Goal: Task Accomplishment & Management: Use online tool/utility

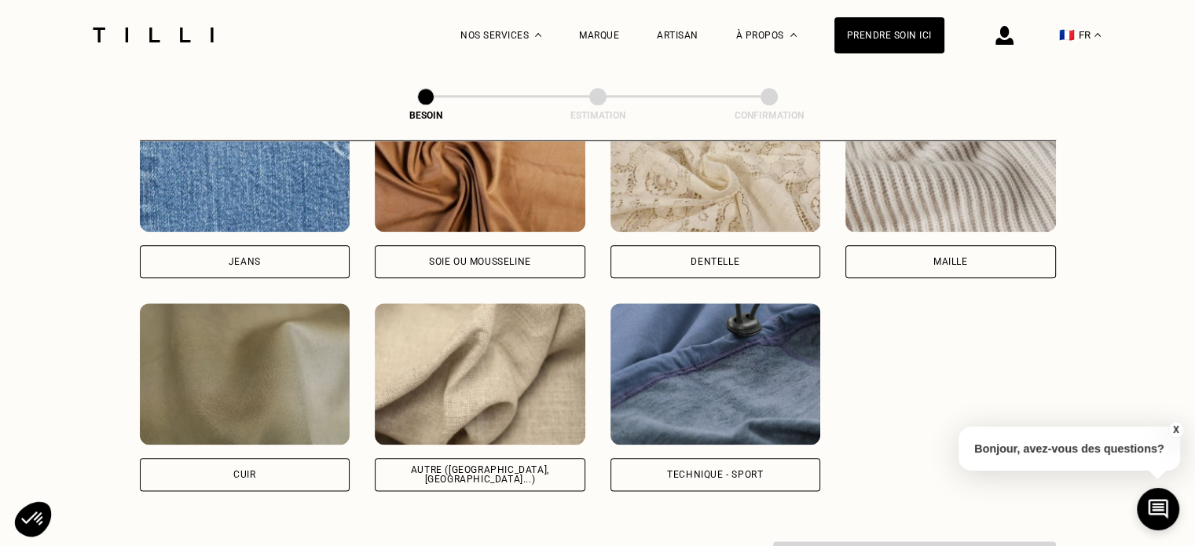
scroll to position [1681, 0]
click at [493, 361] on img at bounding box center [480, 373] width 211 height 141
select select "FR"
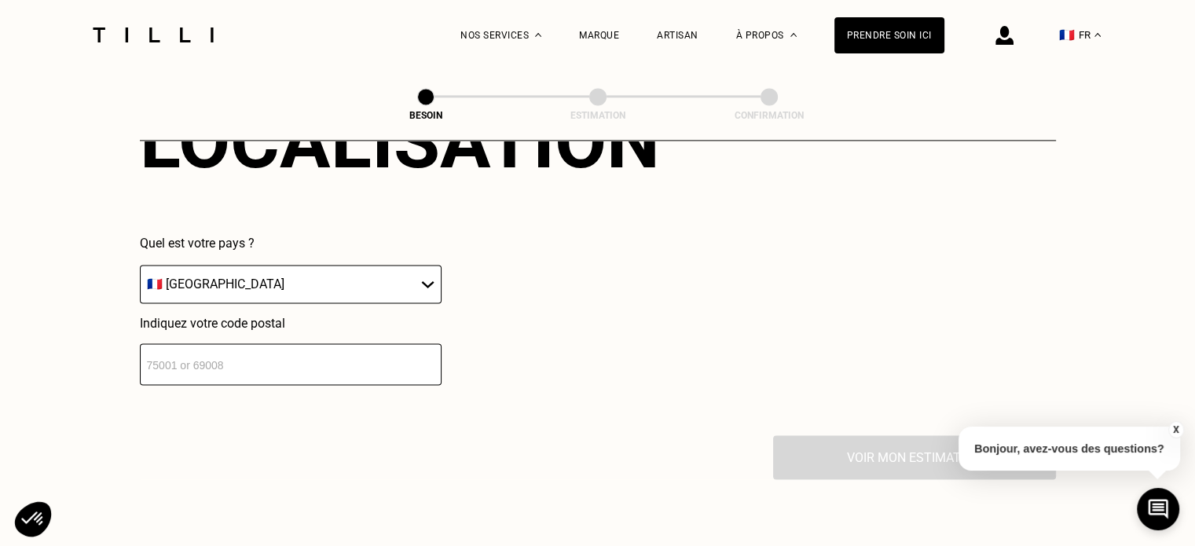
scroll to position [2268, 0]
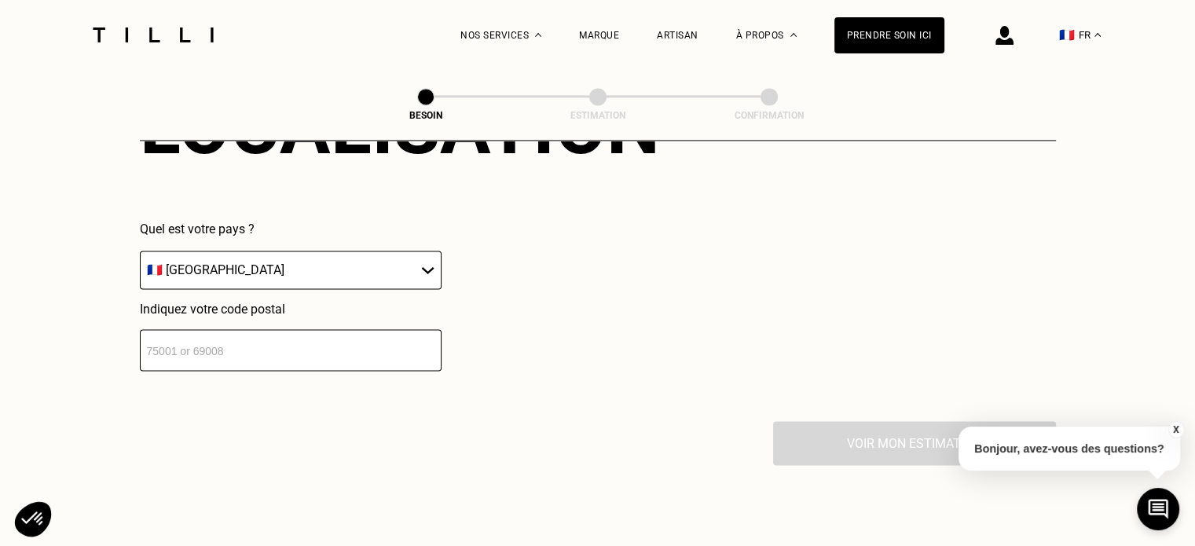
click at [325, 341] on input "number" at bounding box center [291, 350] width 302 height 42
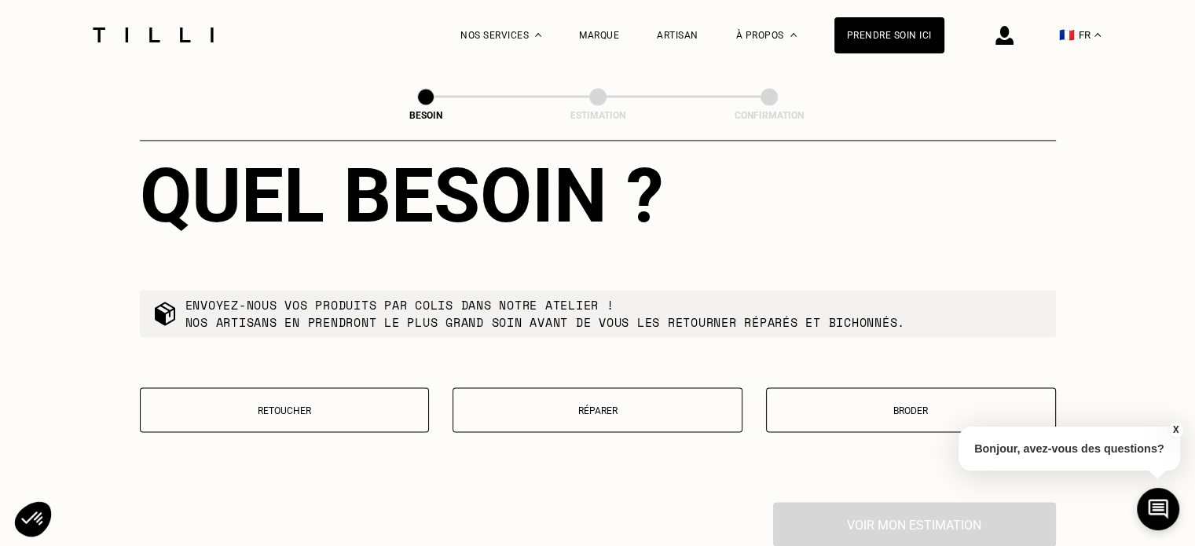
scroll to position [2581, 0]
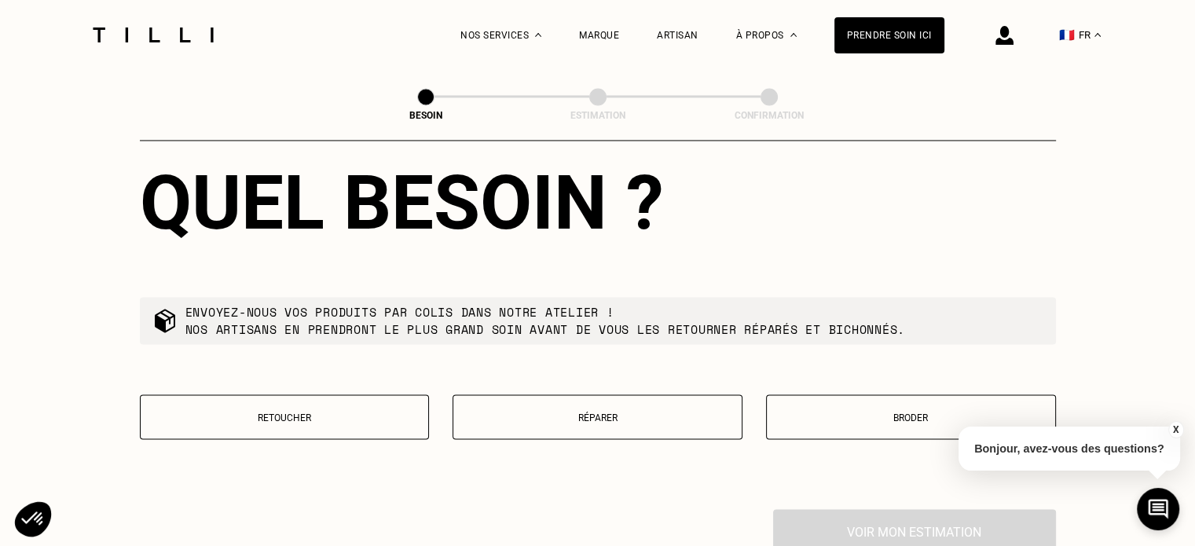
type input "45130"
click at [302, 412] on p "Retoucher" at bounding box center [285, 417] width 273 height 11
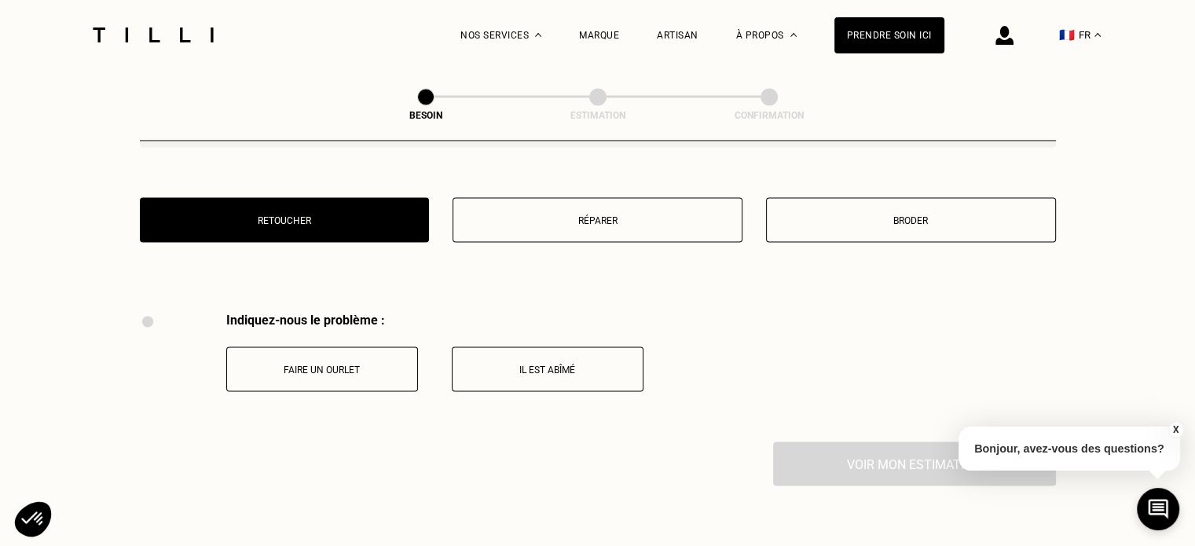
scroll to position [2777, 0]
click at [660, 218] on button "Réparer" at bounding box center [598, 220] width 290 height 45
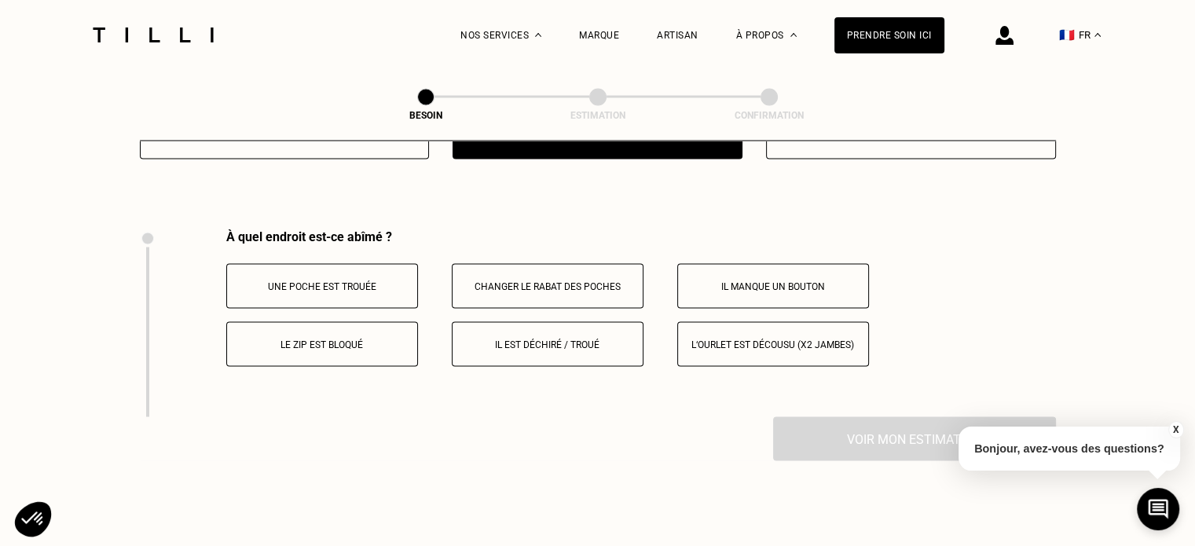
scroll to position [2827, 0]
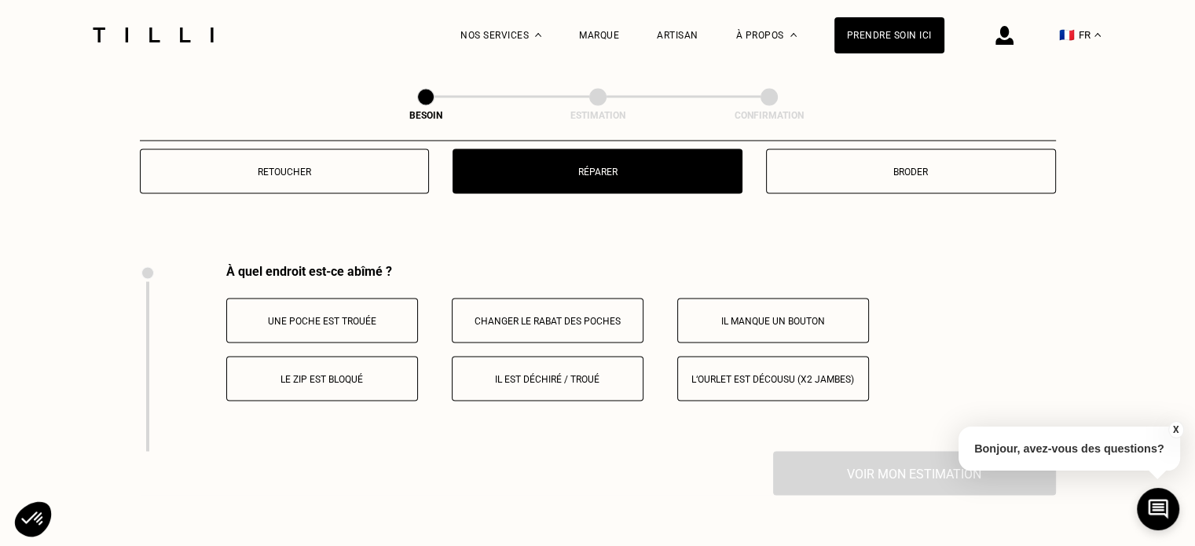
click at [874, 166] on p "Broder" at bounding box center [911, 171] width 273 height 11
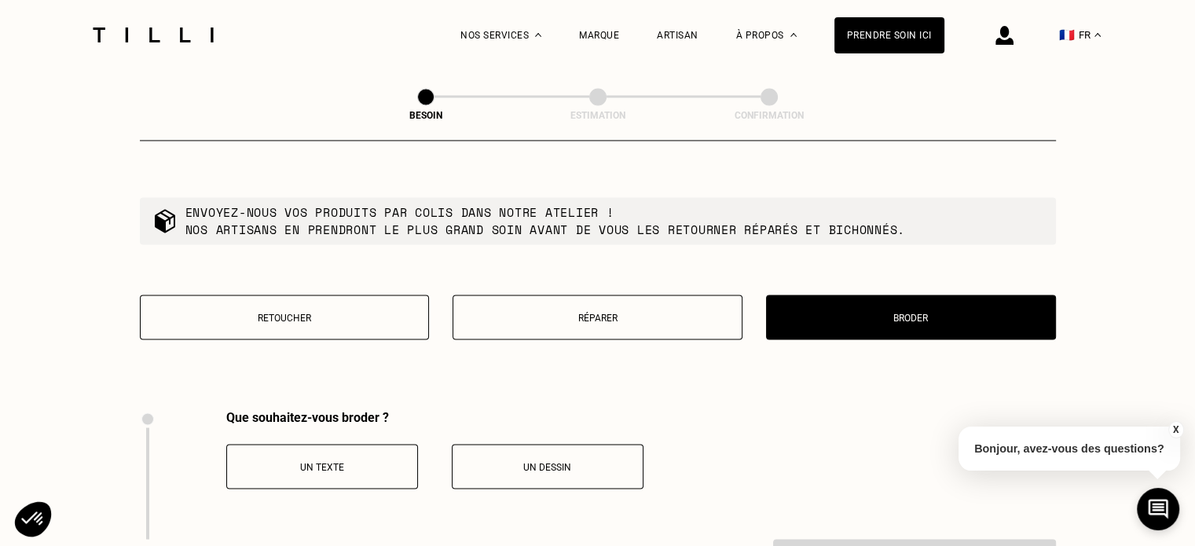
scroll to position [2669, 0]
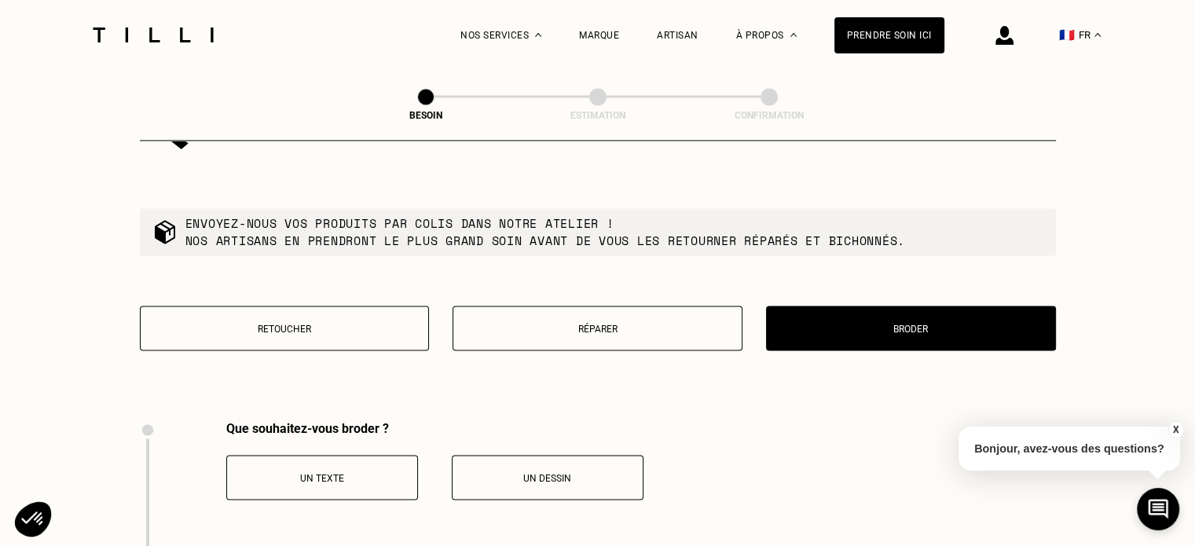
click at [299, 346] on div "Retoucher [PERSON_NAME]" at bounding box center [598, 338] width 916 height 64
click at [295, 327] on button "Retoucher" at bounding box center [285, 328] width 290 height 45
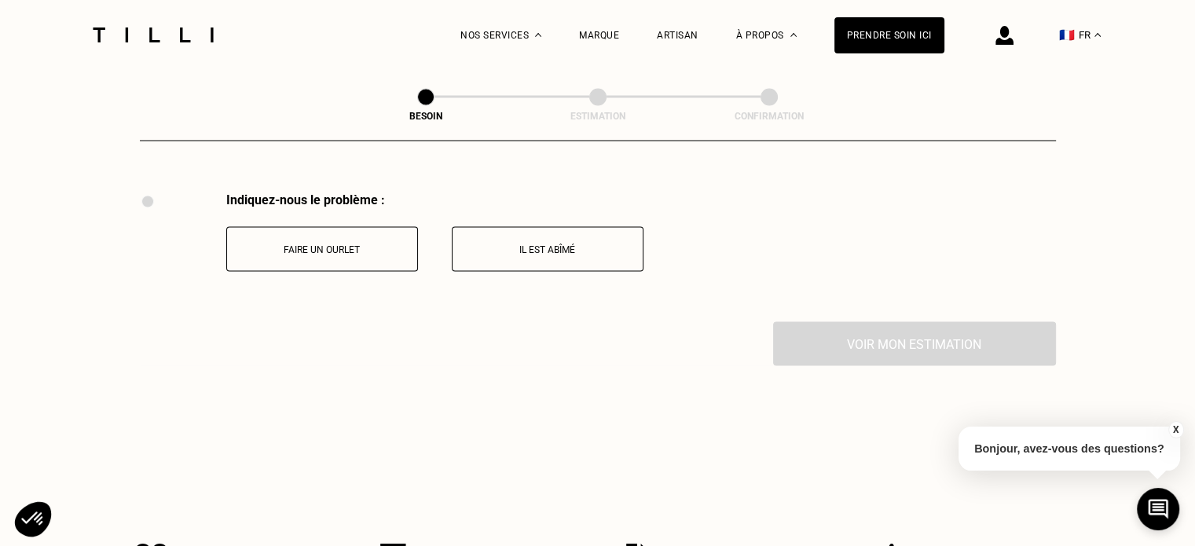
scroll to position [2905, 0]
